Goal: Transaction & Acquisition: Subscribe to service/newsletter

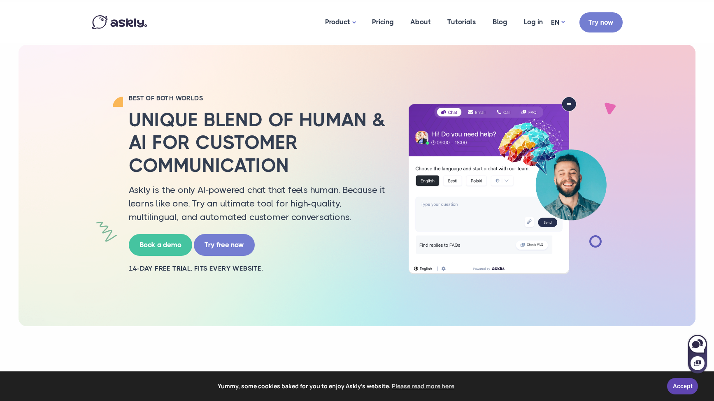
click at [198, 28] on div at bounding box center [204, 22] width 225 height 14
click at [384, 23] on link "Pricing" at bounding box center [383, 22] width 38 height 40
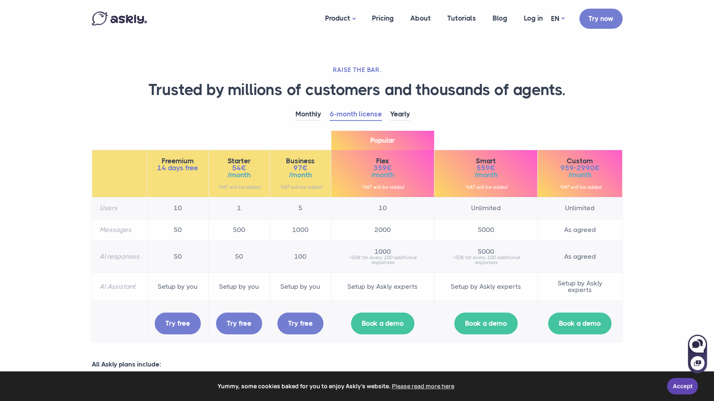
click at [63, 239] on section "RAISE THE BAR. Trusted by millions of customers and thousands of agents. Monthl…" at bounding box center [357, 304] width 714 height 608
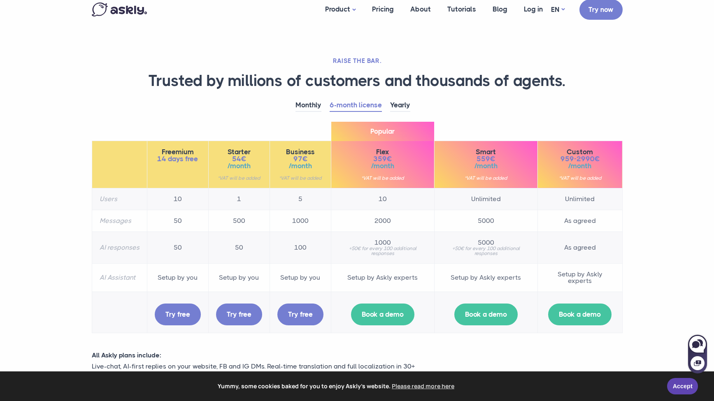
scroll to position [14, 0]
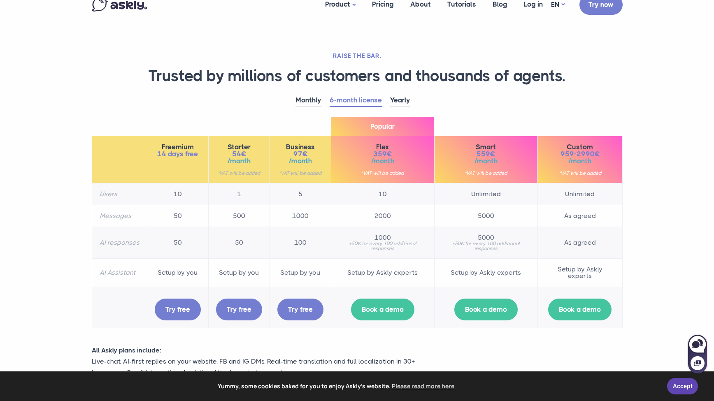
click at [63, 239] on section "RAISE THE BAR. Trusted by millions of customers and thousands of agents. Monthl…" at bounding box center [357, 290] width 714 height 608
click at [191, 263] on td "Setup by you" at bounding box center [177, 272] width 61 height 28
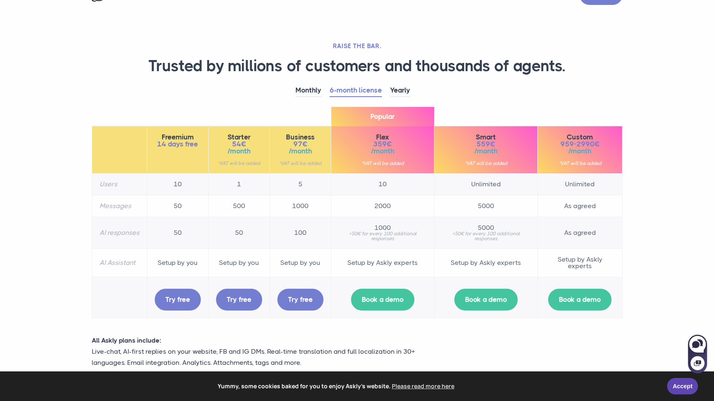
scroll to position [28, 0]
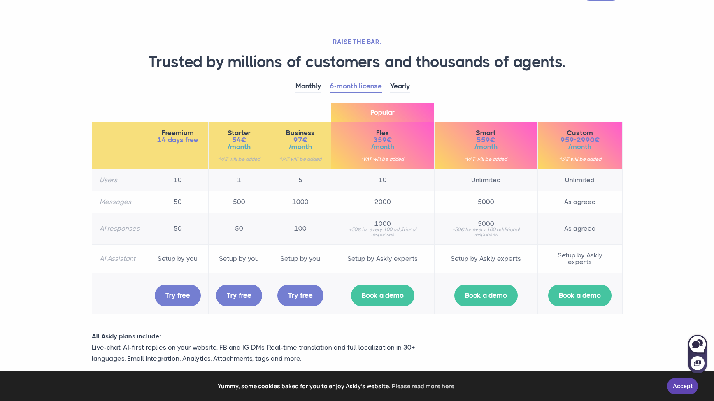
click at [66, 265] on section "RAISE THE BAR. Trusted by millions of customers and thousands of agents. Monthl…" at bounding box center [357, 276] width 714 height 608
click at [67, 287] on section "RAISE THE BAR. Trusted by millions of customers and thousands of agents. Monthl…" at bounding box center [357, 276] width 714 height 608
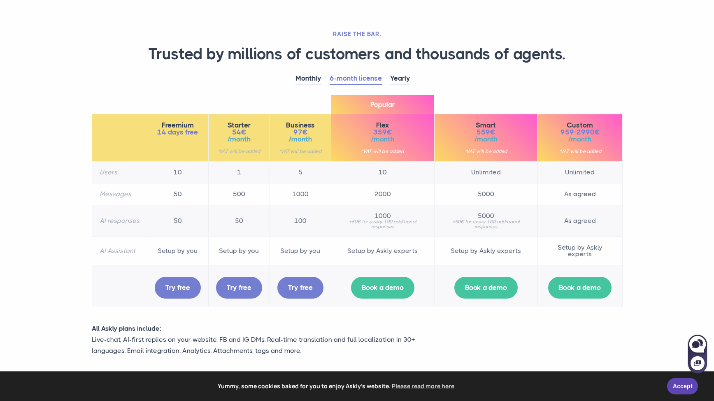
scroll to position [37, 0]
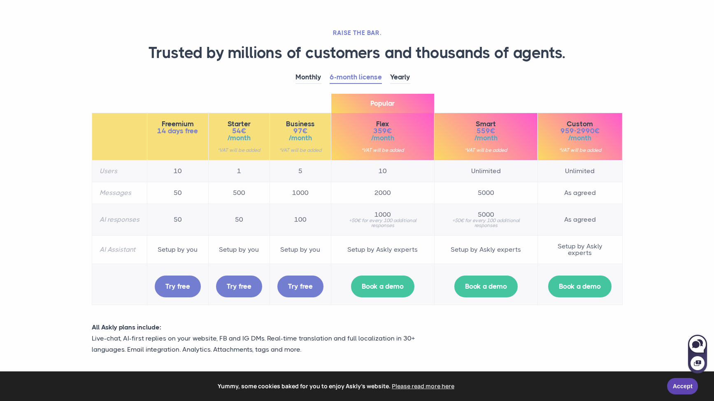
click at [67, 287] on section "RAISE THE BAR. Trusted by millions of customers and thousands of agents. Monthl…" at bounding box center [357, 267] width 714 height 608
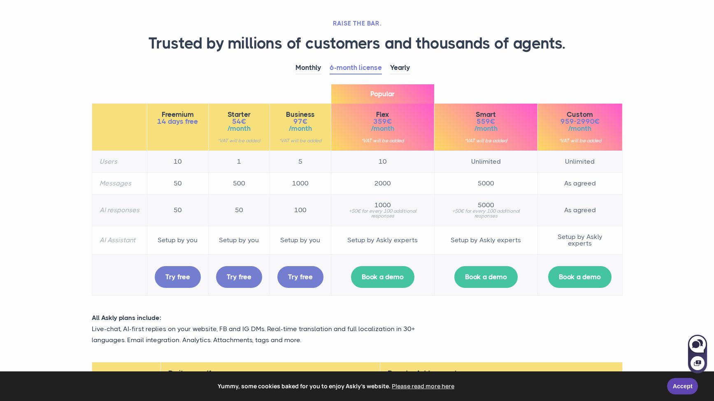
scroll to position [49, 0]
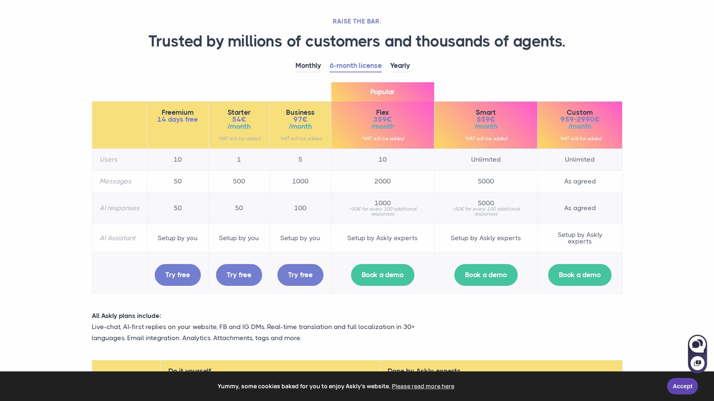
click at [67, 287] on section "RAISE THE BAR. Trusted by millions of customers and thousands of agents. Monthl…" at bounding box center [357, 255] width 714 height 608
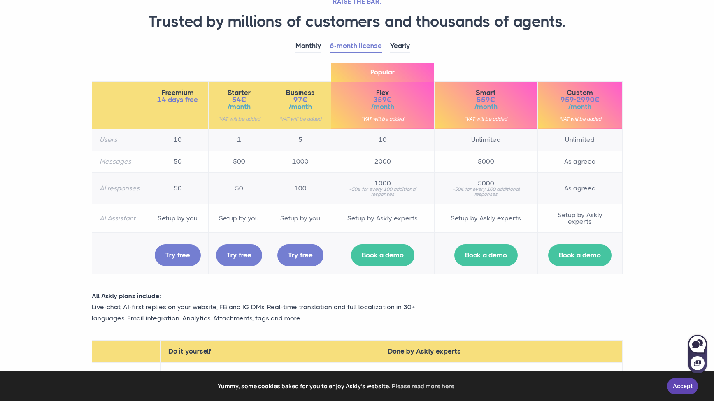
click at [67, 287] on section "RAISE THE BAR. Trusted by millions of customers and thousands of agents. Monthl…" at bounding box center [357, 236] width 714 height 608
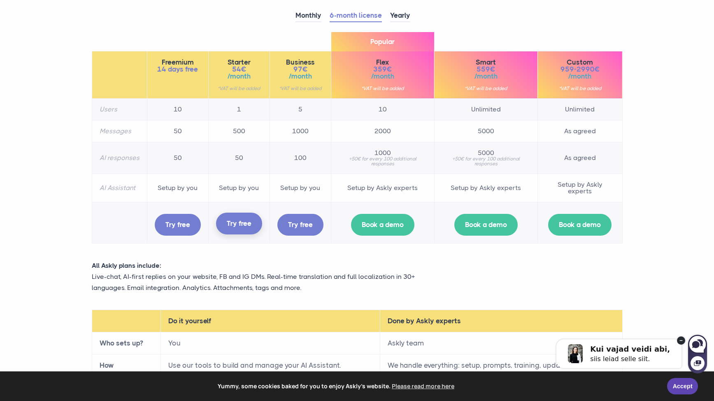
scroll to position [112, 0]
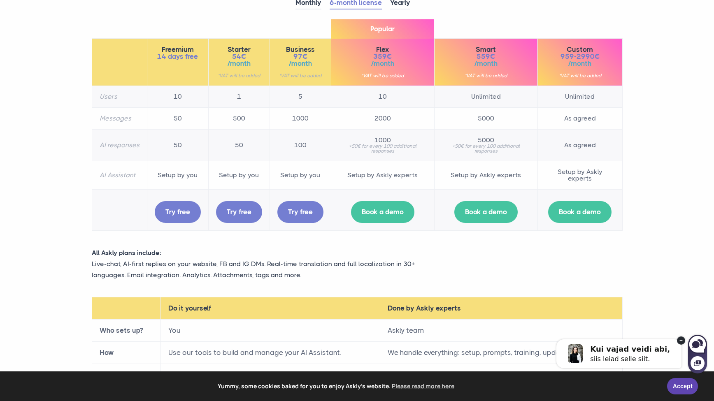
click at [261, 262] on p "Live-chat, AI-first replies on your website, FB and IG DMs. Real-time translati…" at bounding box center [267, 269] width 350 height 22
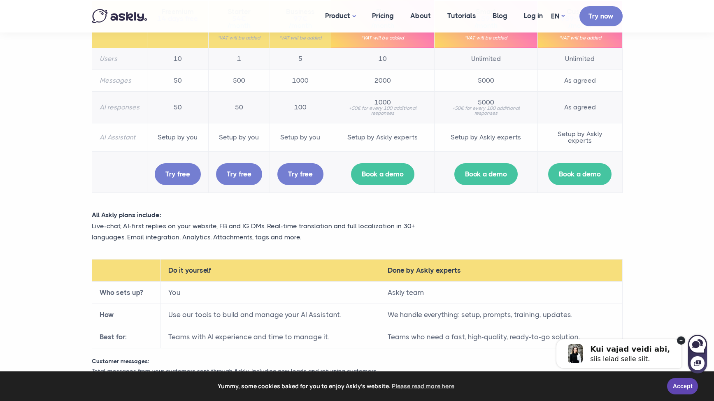
scroll to position [109, 0]
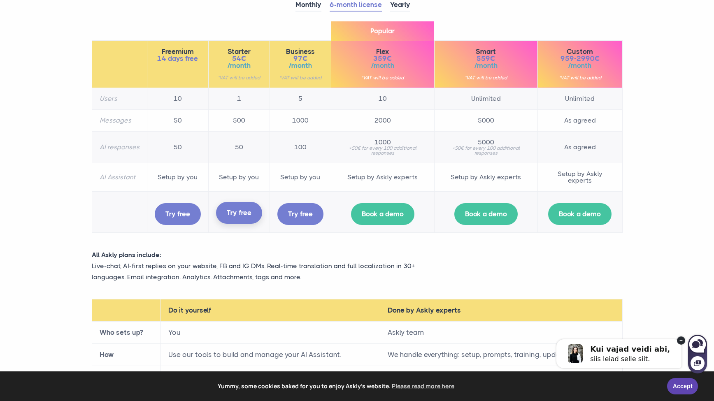
click at [241, 213] on link "Try free" at bounding box center [239, 213] width 46 height 22
